Goal: Use online tool/utility: Utilize a website feature to perform a specific function

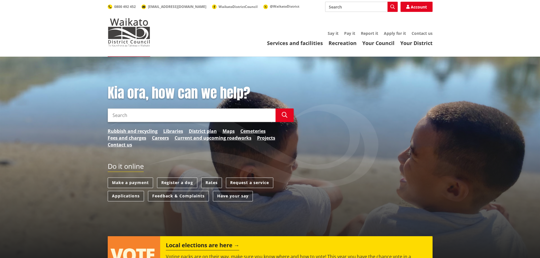
click at [213, 184] on link "Rates" at bounding box center [211, 183] width 21 height 10
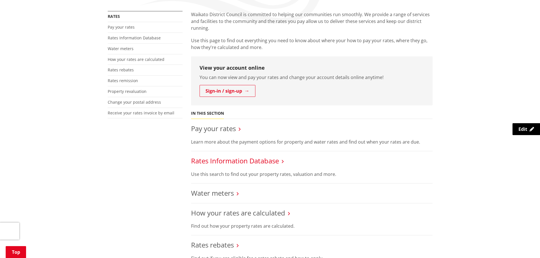
scroll to position [113, 0]
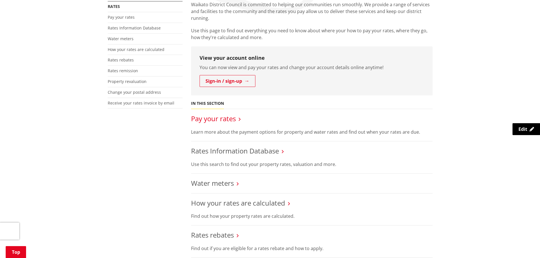
click at [225, 118] on link "Pay your rates" at bounding box center [213, 118] width 45 height 9
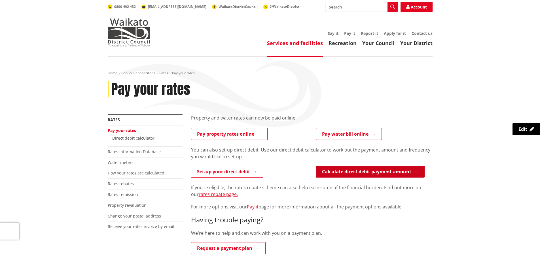
click at [345, 170] on link "Calculate direct debit payment amount" at bounding box center [370, 172] width 109 height 12
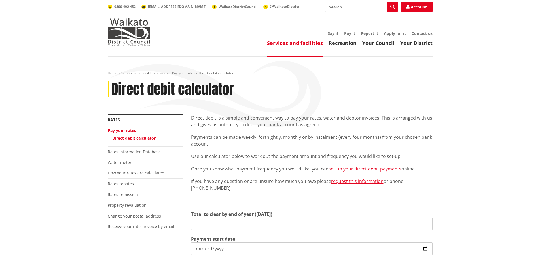
type input "0.00"
type input "2025-10-02"
type input "2026-06-30"
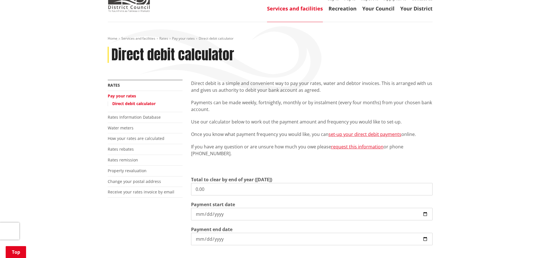
scroll to position [85, 0]
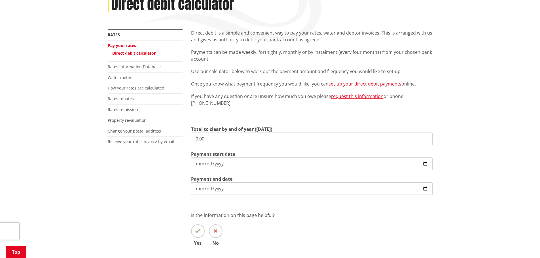
drag, startPoint x: 211, startPoint y: 137, endPoint x: 185, endPoint y: 137, distance: 25.8
click at [185, 137] on div "More from this section Rates Pay your rates Direct debit calculator Rates Infor…" at bounding box center [269, 145] width 333 height 233
type input "4,533.54"
click at [209, 162] on input "2025-10-02" at bounding box center [311, 164] width 241 height 12
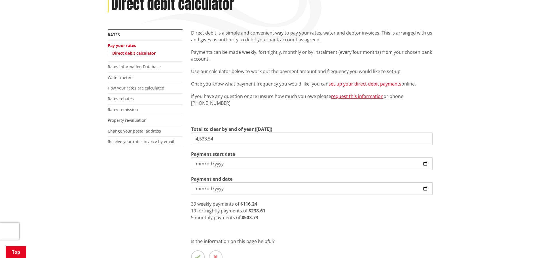
click at [225, 163] on input "2025-10-02" at bounding box center [311, 164] width 241 height 12
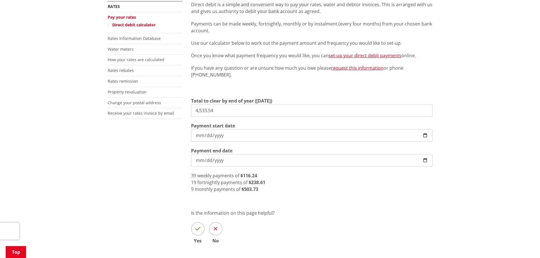
click at [262, 191] on div "9 monthly payments of $503.73" at bounding box center [311, 189] width 241 height 7
click at [263, 189] on div "9 monthly payments of $503.73" at bounding box center [311, 189] width 241 height 7
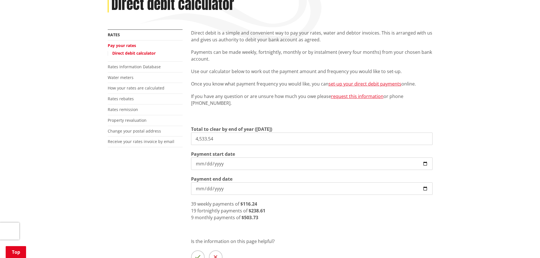
scroll to position [57, 0]
